Goal: Information Seeking & Learning: Learn about a topic

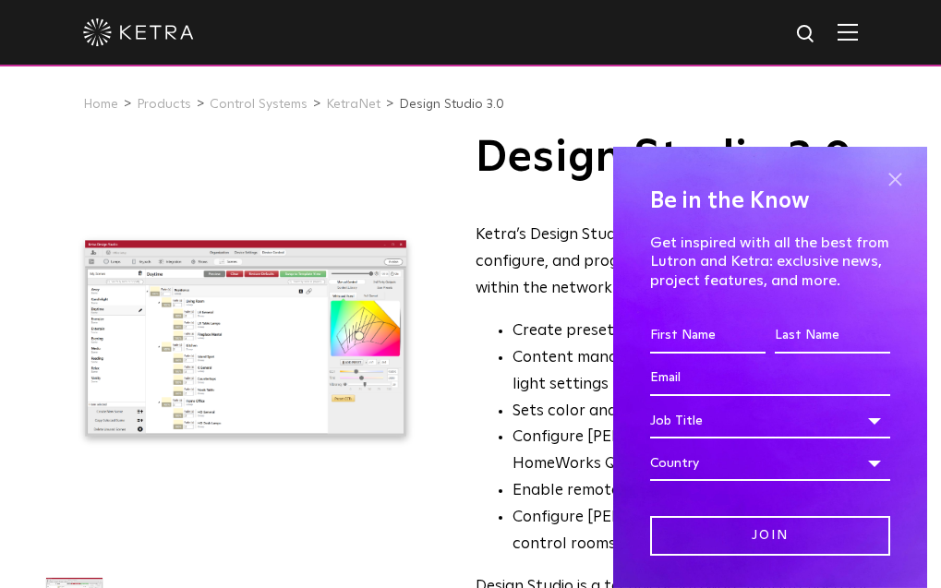
click at [890, 180] on span at bounding box center [895, 179] width 28 height 28
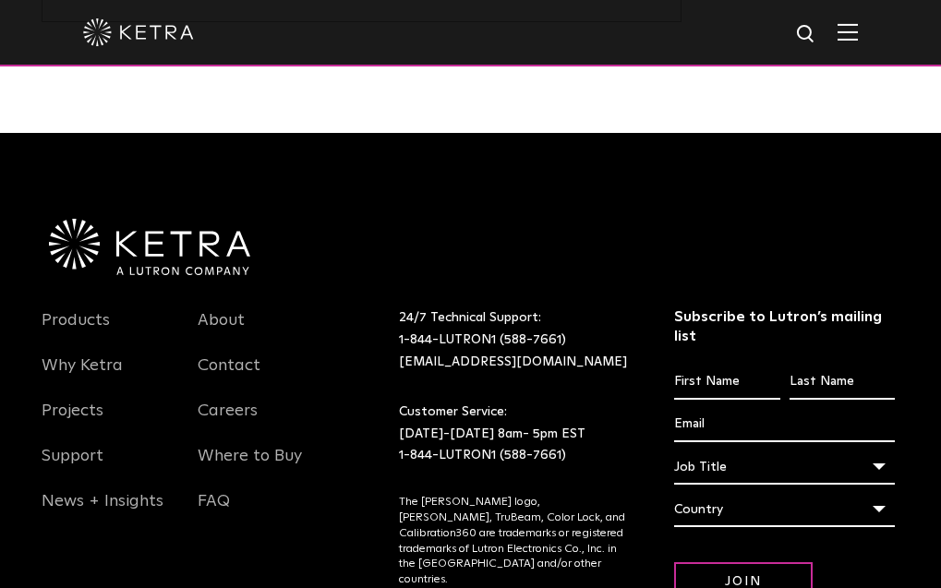
scroll to position [1408, 0]
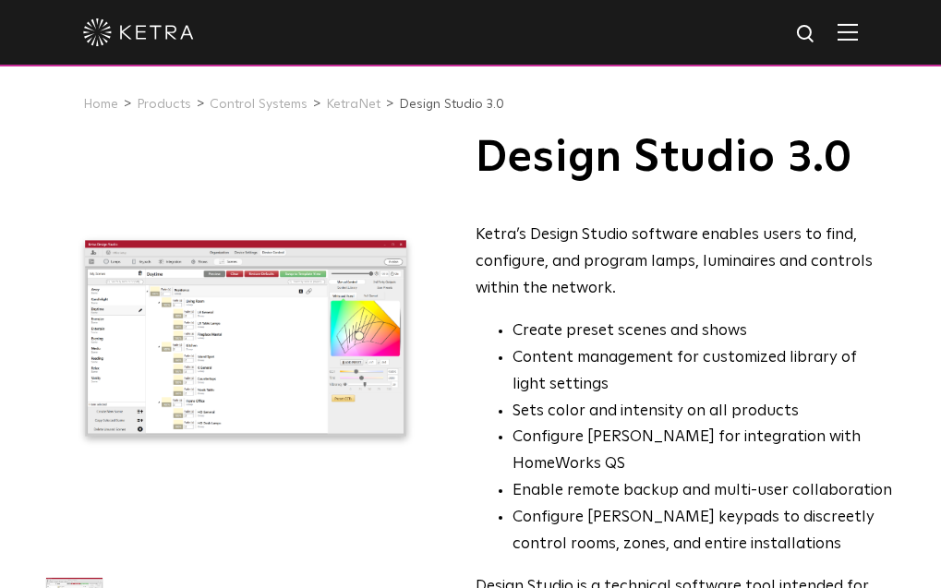
click at [826, 405] on li "Sets color and intensity on all products" at bounding box center [702, 412] width 380 height 27
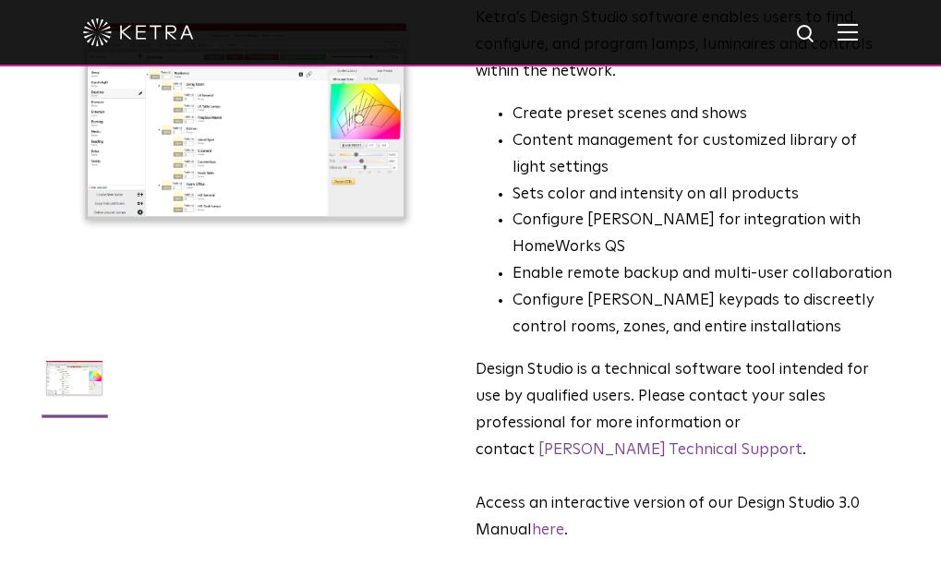
scroll to position [424, 0]
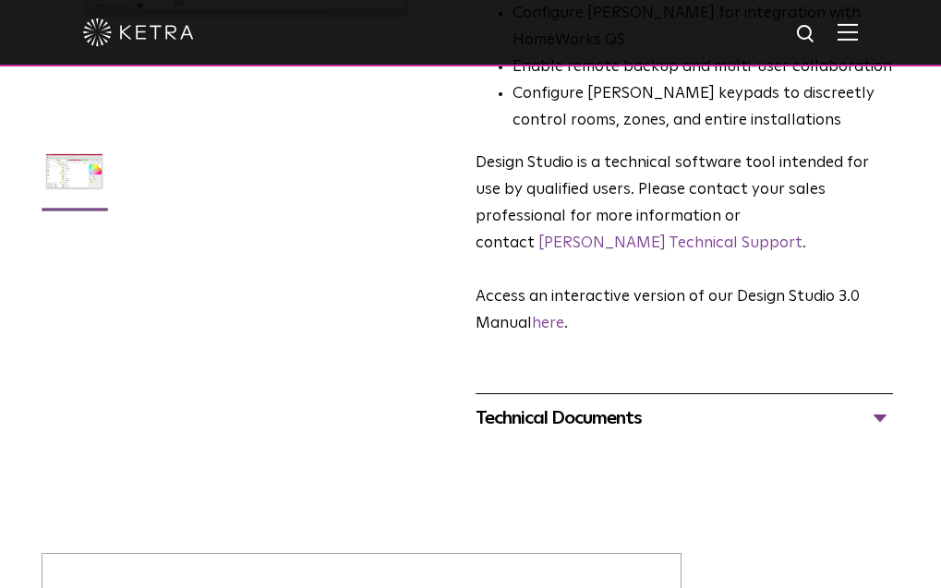
click at [873, 403] on div "Technical Documents" at bounding box center [684, 418] width 417 height 30
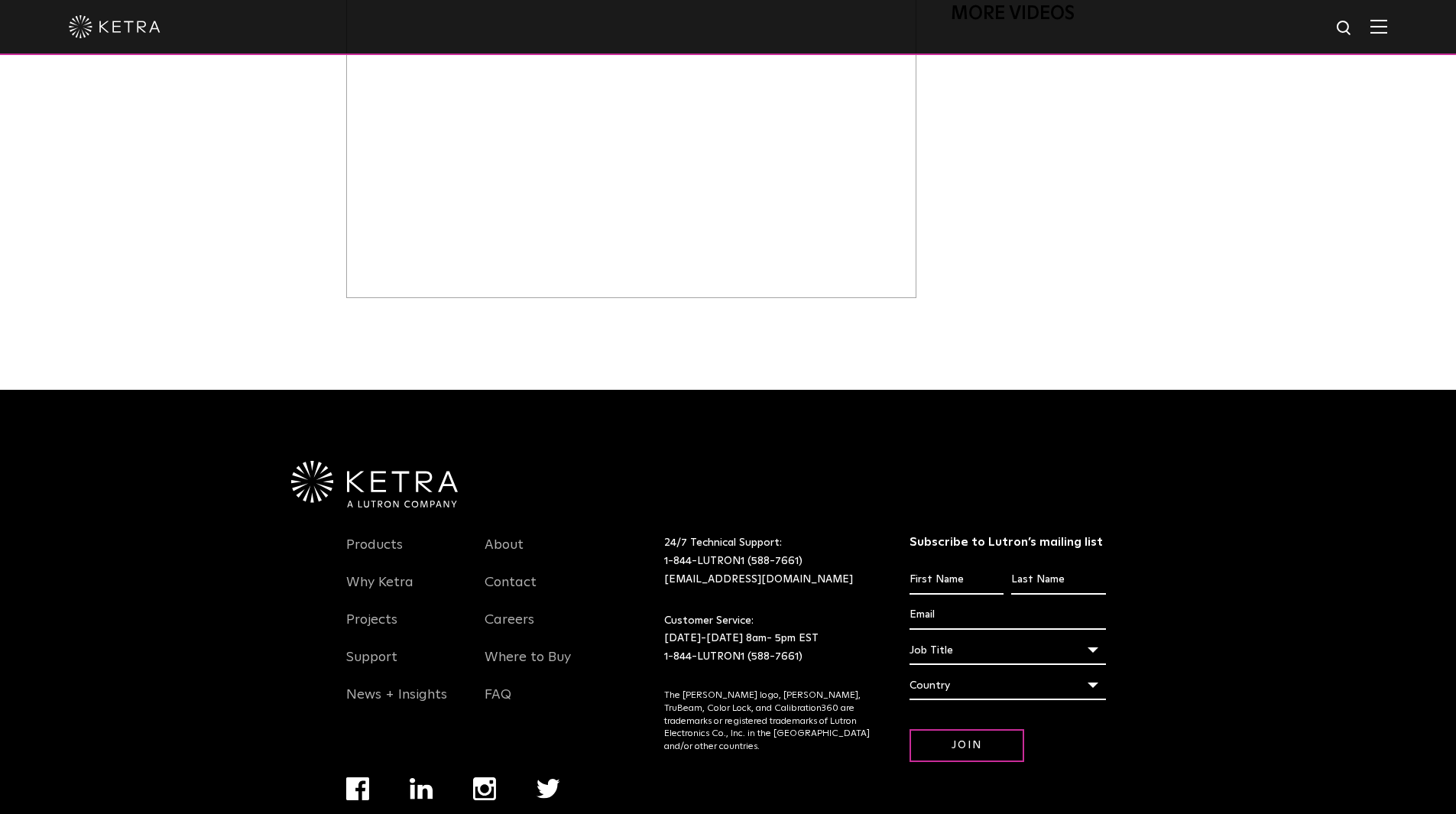
scroll to position [937, 0]
